Goal: Task Accomplishment & Management: Use online tool/utility

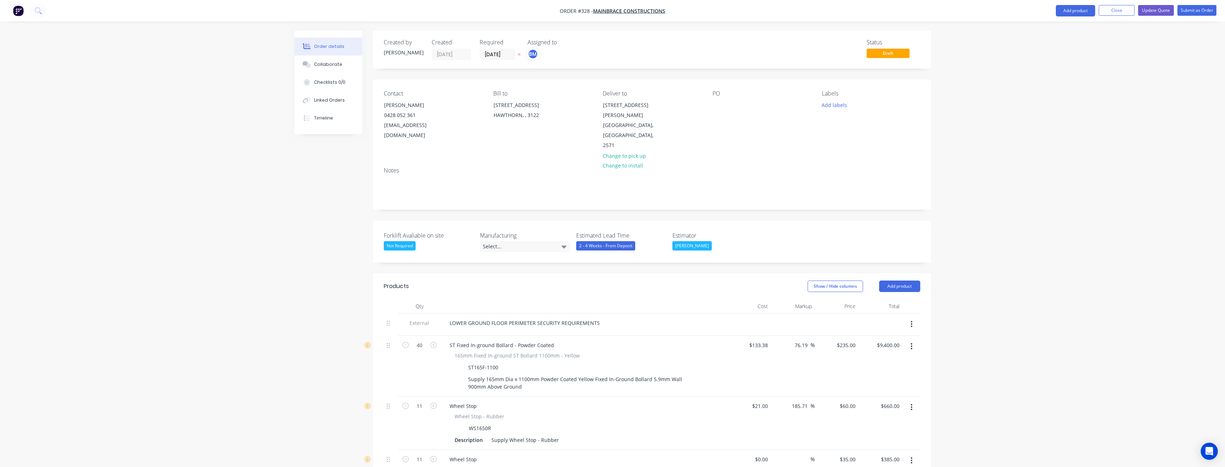
scroll to position [505, 0]
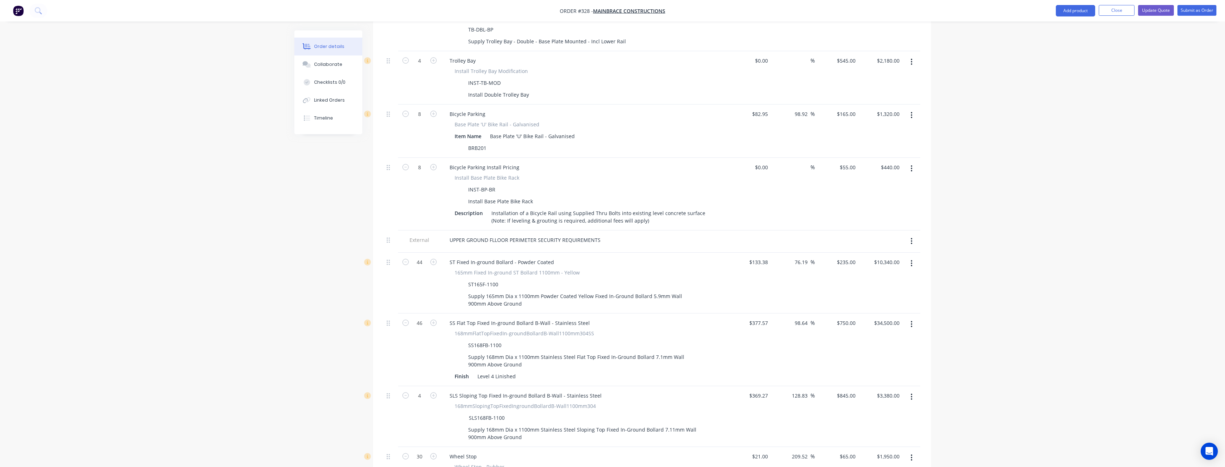
drag, startPoint x: 215, startPoint y: 149, endPoint x: 211, endPoint y: 148, distance: 4.3
click at [215, 148] on div "Order details Collaborate Checklists 0/0 Linked Orders Timeline Order details C…" at bounding box center [612, 153] width 1225 height 1317
click at [226, 186] on div "Order details Collaborate Checklists 0/0 Linked Orders Timeline Order details C…" at bounding box center [612, 153] width 1225 height 1317
click at [290, 168] on div "Order details Collaborate Checklists 0/0 Linked Orders Timeline Order details C…" at bounding box center [612, 169] width 651 height 1286
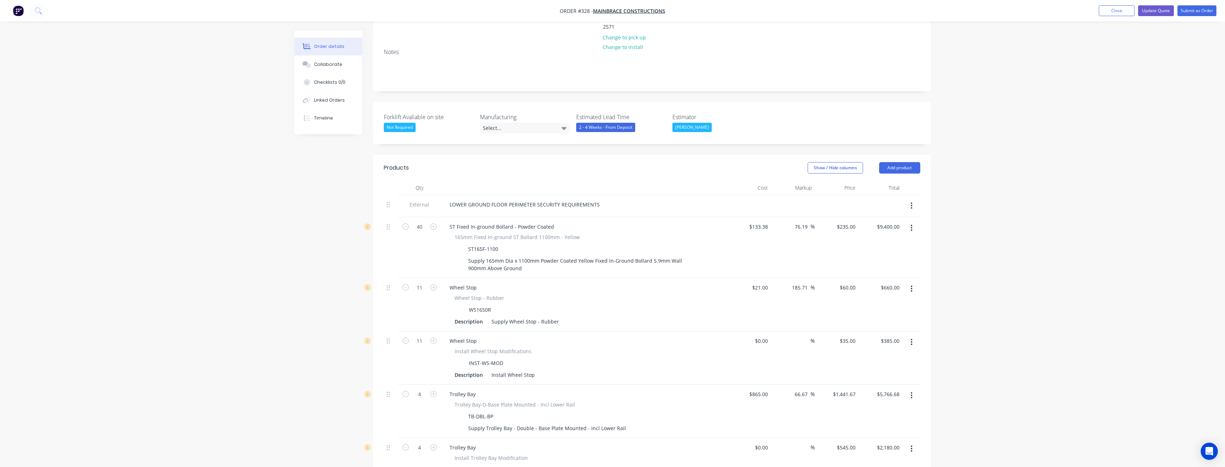
scroll to position [143, 0]
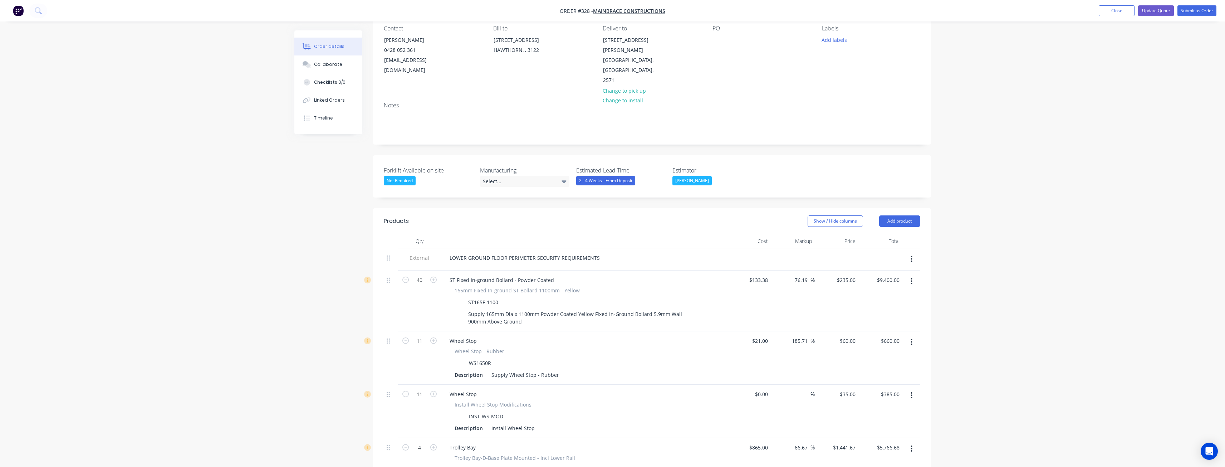
scroll to position [0, 0]
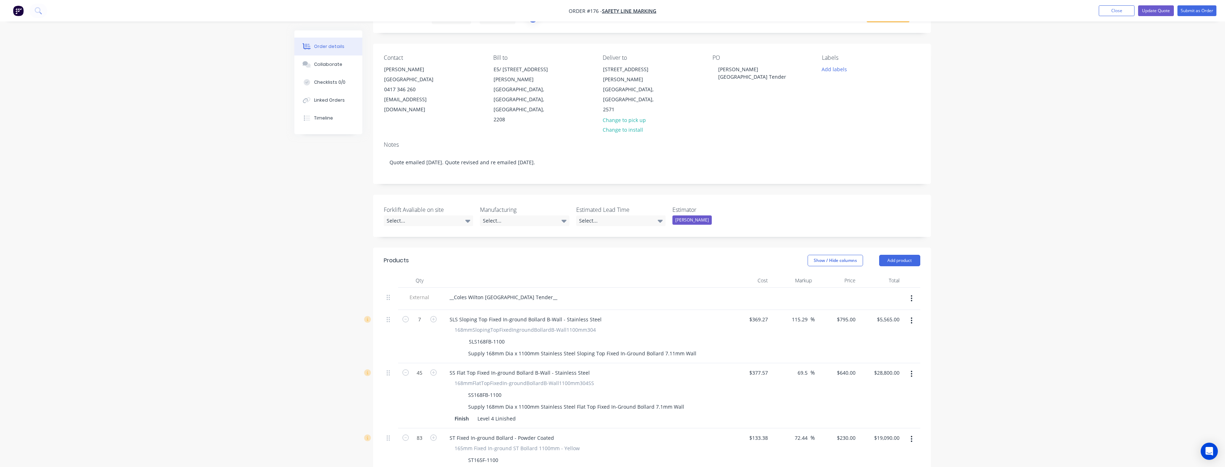
scroll to position [36, 0]
drag, startPoint x: 329, startPoint y: 230, endPoint x: 331, endPoint y: 225, distance: 5.6
click at [329, 230] on div "Created by Tess Created 04/08/25 Required 04/08/25 Assigned to TS Status Draft …" at bounding box center [612, 381] width 636 height 772
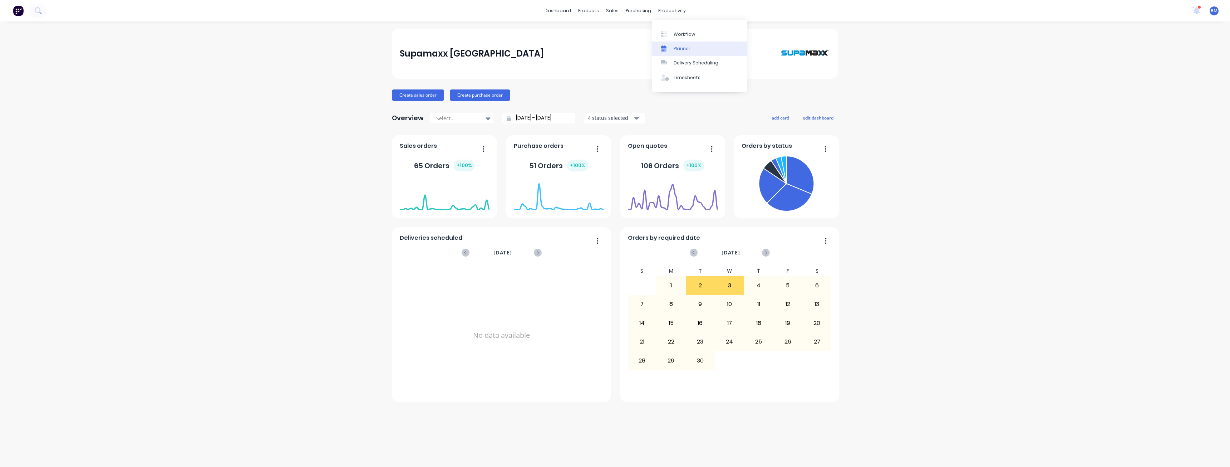
click at [682, 49] on div "Planner" at bounding box center [682, 48] width 17 height 6
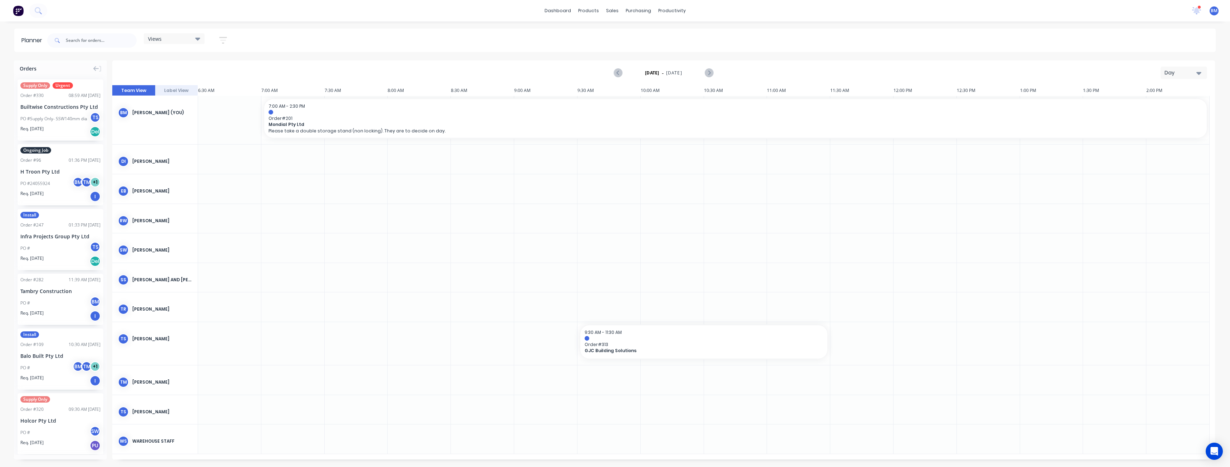
click at [1185, 71] on div "Day" at bounding box center [1181, 73] width 33 height 8
click at [1165, 118] on div "Month" at bounding box center [1171, 120] width 71 height 14
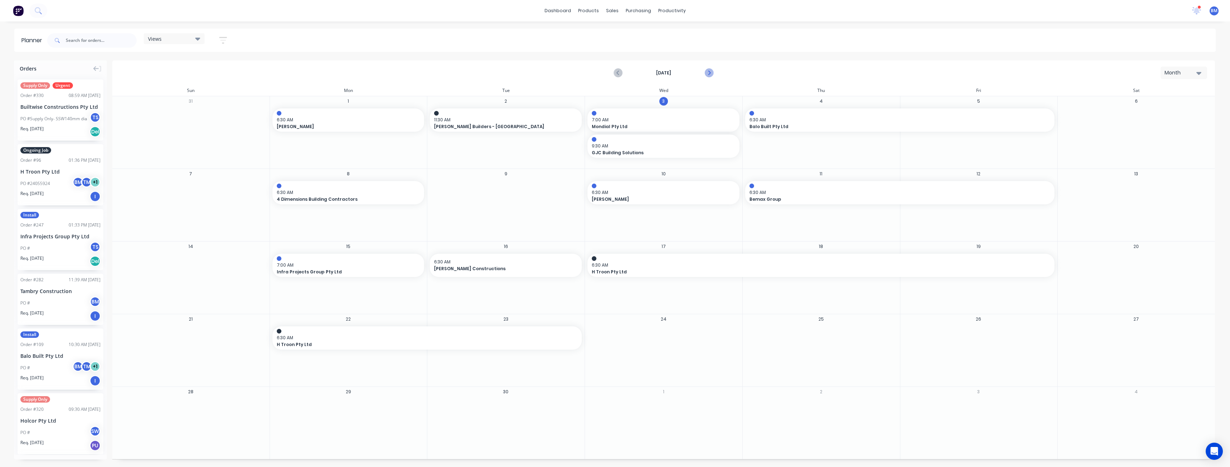
click at [709, 71] on icon "Next page" at bounding box center [708, 73] width 9 height 9
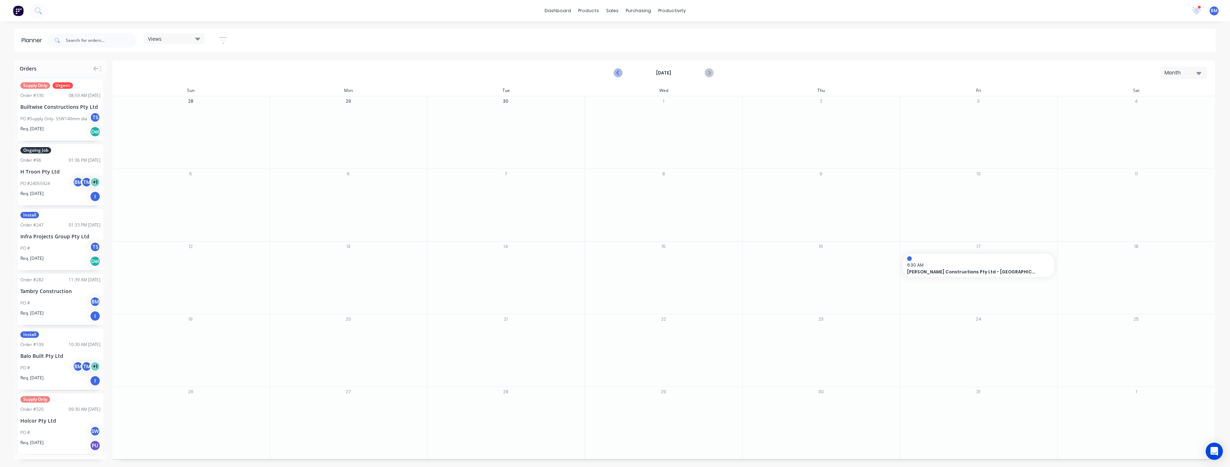
click at [615, 70] on icon "Previous page" at bounding box center [618, 73] width 9 height 9
